Goal: Find specific page/section: Find specific page/section

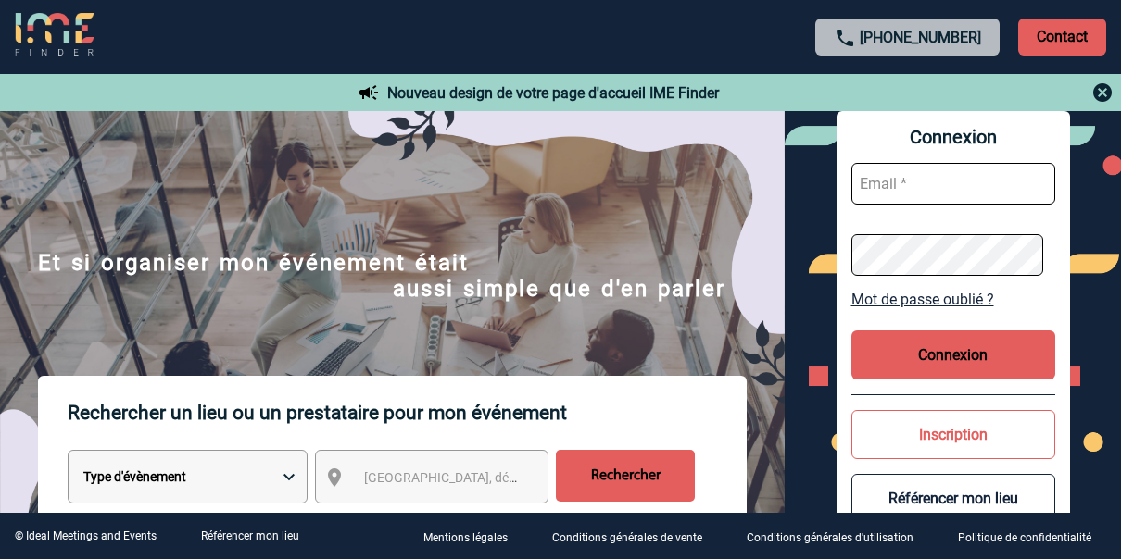
type input "angelique.birot@rte-france.com"
click at [919, 348] on button "Connexion" at bounding box center [953, 355] width 204 height 49
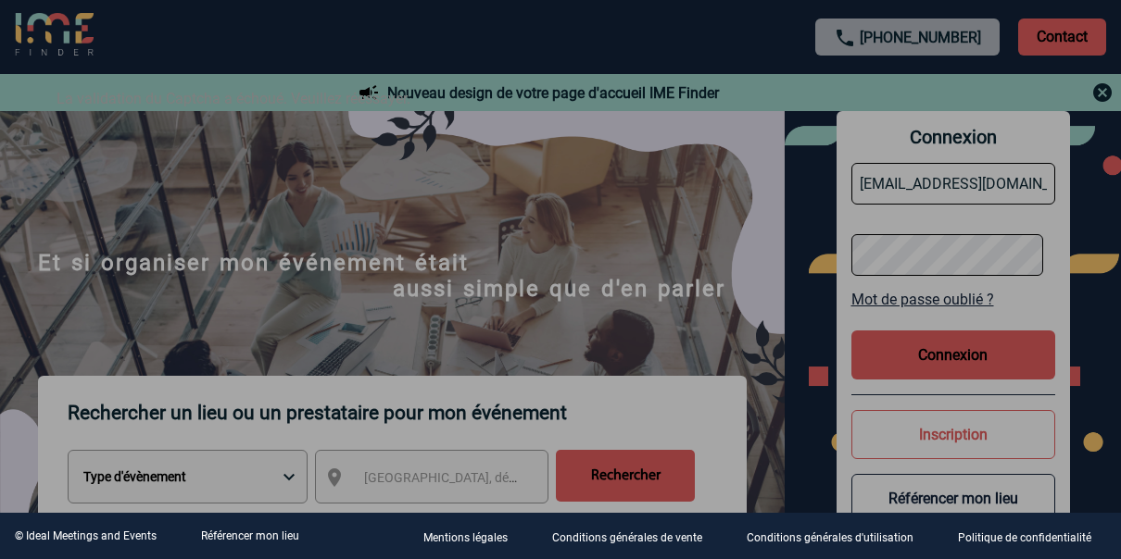
click at [436, 319] on div at bounding box center [560, 279] width 1121 height 559
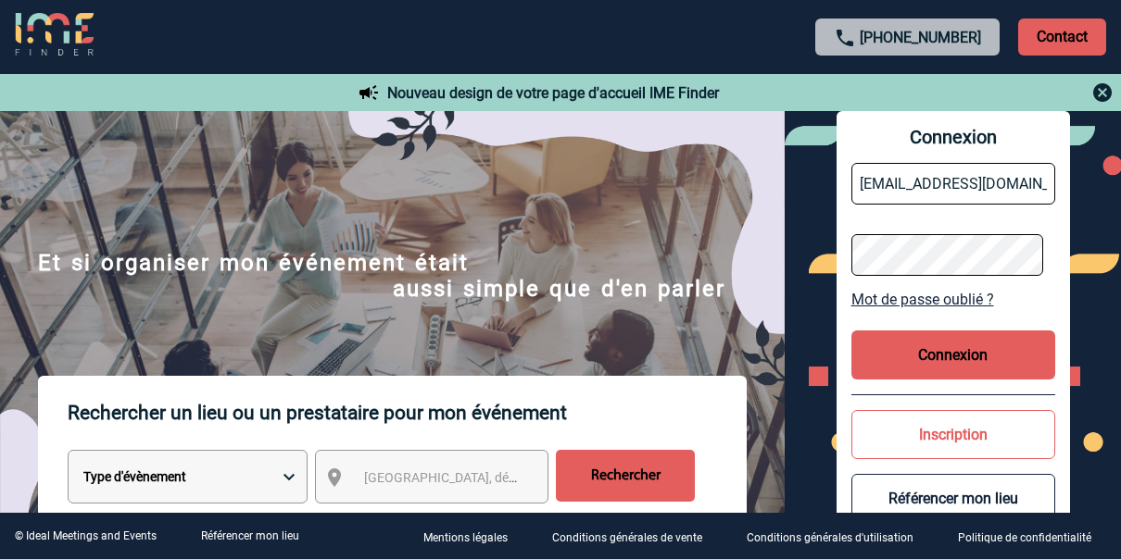
click at [945, 354] on button "Connexion" at bounding box center [953, 355] width 204 height 49
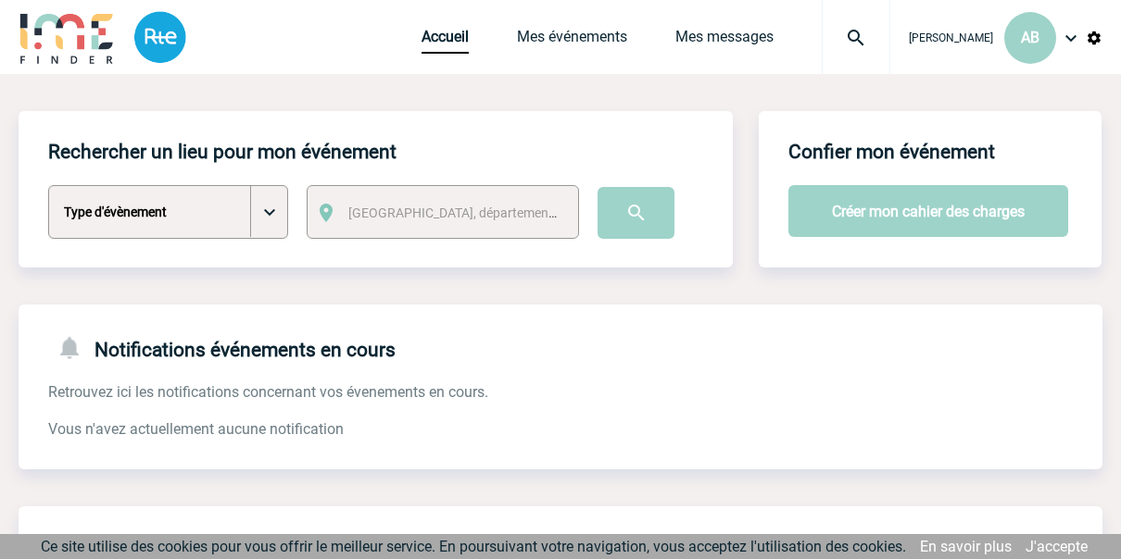
click at [263, 213] on select "Type d'évènement Séminaire avec nuitée Séminaire sans nuitée Repas de groupe Te…" at bounding box center [168, 212] width 240 height 54
select select "3"
click at [48, 186] on select "Type d'évènement Séminaire avec nuitée Séminaire sans nuitée Repas de groupe Te…" at bounding box center [168, 212] width 240 height 54
